Goal: Check status: Check status

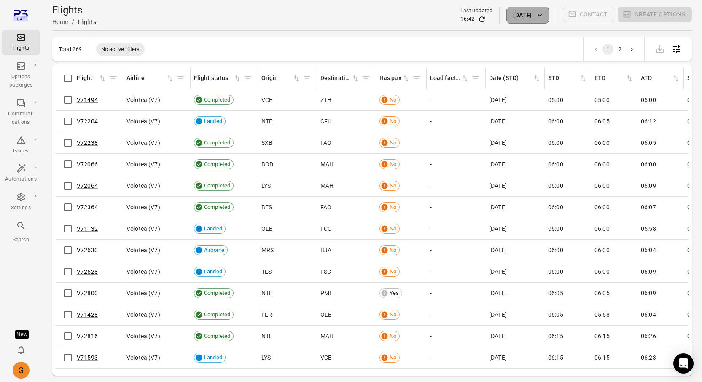
click at [518, 15] on button "[DATE]" at bounding box center [527, 15] width 42 height 17
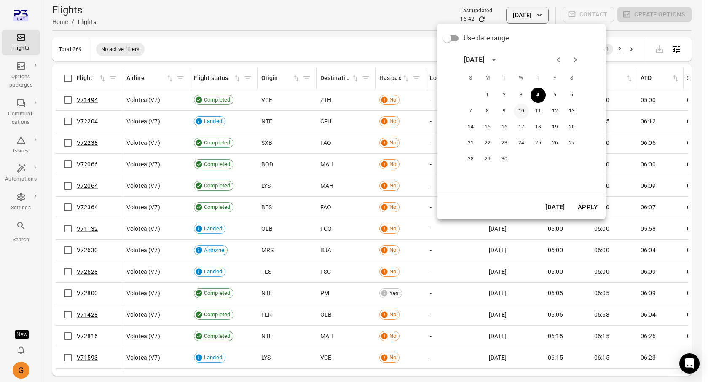
click at [516, 109] on button "10" at bounding box center [521, 111] width 15 height 15
drag, startPoint x: 583, startPoint y: 205, endPoint x: 569, endPoint y: 217, distance: 18.2
click at [583, 206] on button "Apply" at bounding box center [587, 208] width 29 height 18
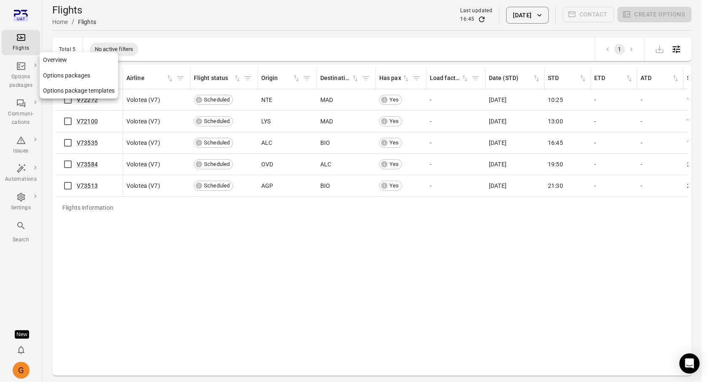
click at [67, 75] on link "Options packages" at bounding box center [79, 76] width 78 height 16
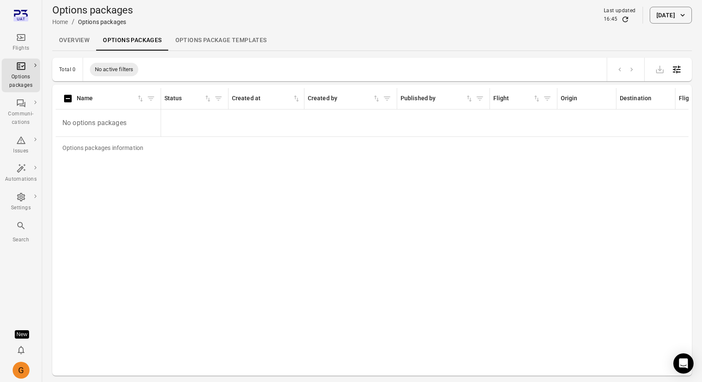
click at [24, 46] on div "Flights" at bounding box center [21, 48] width 32 height 8
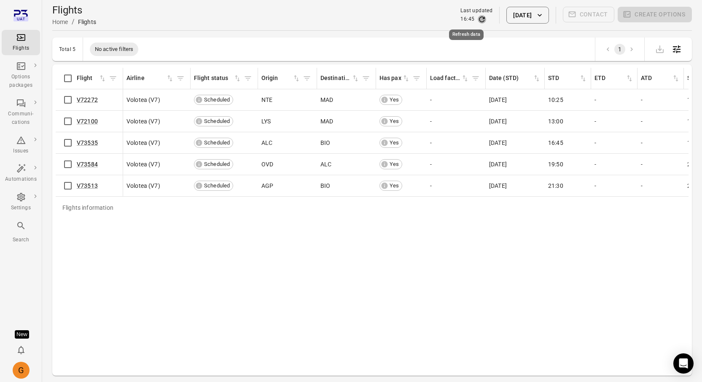
click at [478, 18] on icon "Refresh data" at bounding box center [482, 19] width 8 height 8
